Goal: Information Seeking & Learning: Learn about a topic

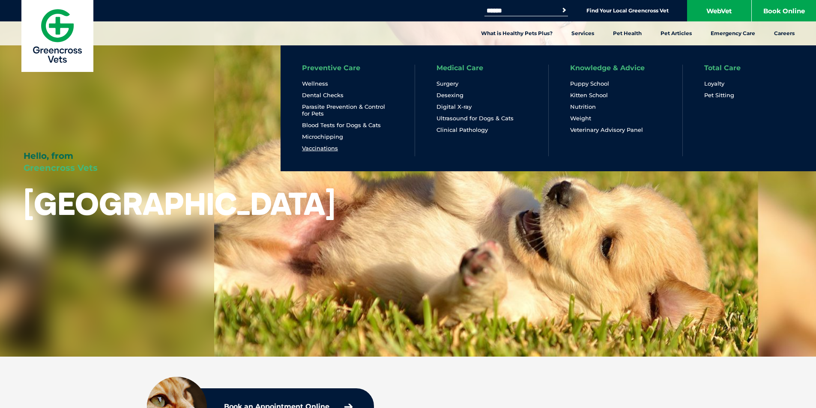
click at [330, 147] on link "Vaccinations" at bounding box center [320, 148] width 36 height 7
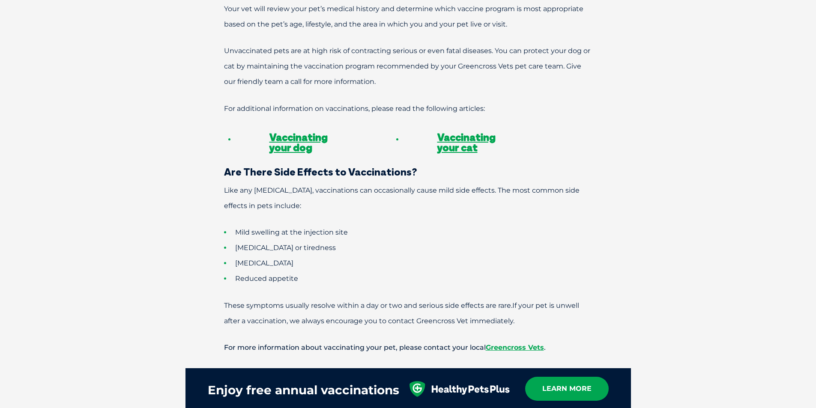
scroll to position [857, 0]
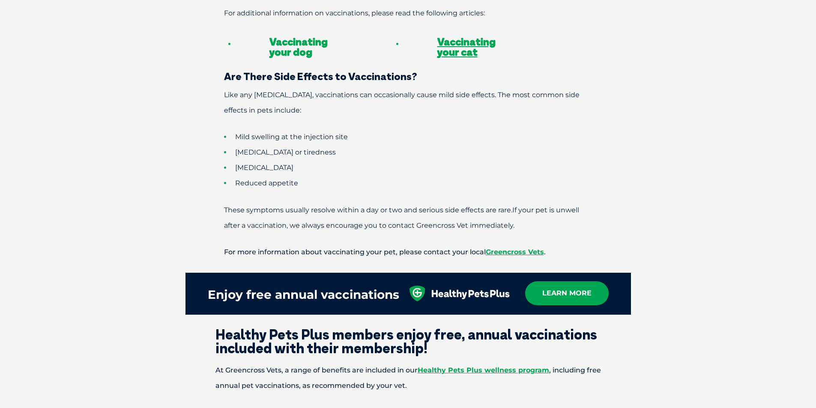
click at [294, 35] on link "Vaccinating your dog" at bounding box center [299, 46] width 58 height 23
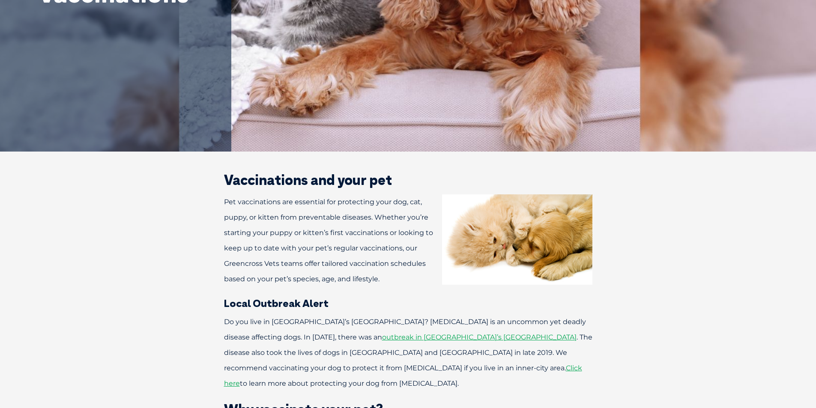
scroll to position [171, 0]
